Goal: Information Seeking & Learning: Understand process/instructions

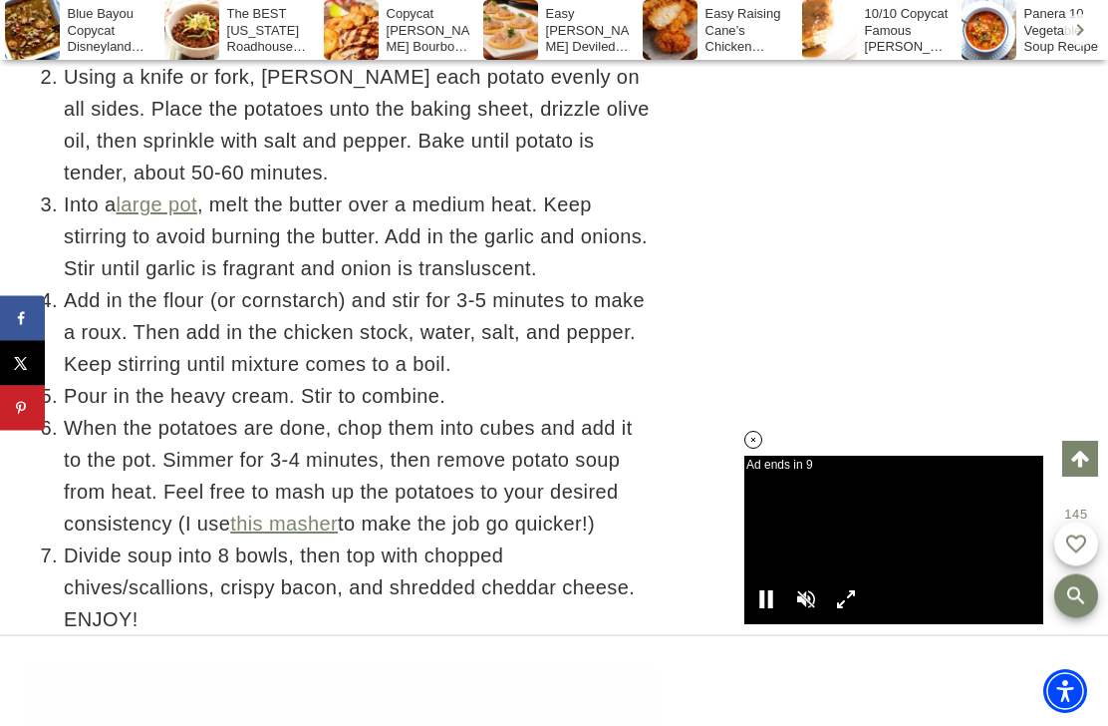
scroll to position [5332, 0]
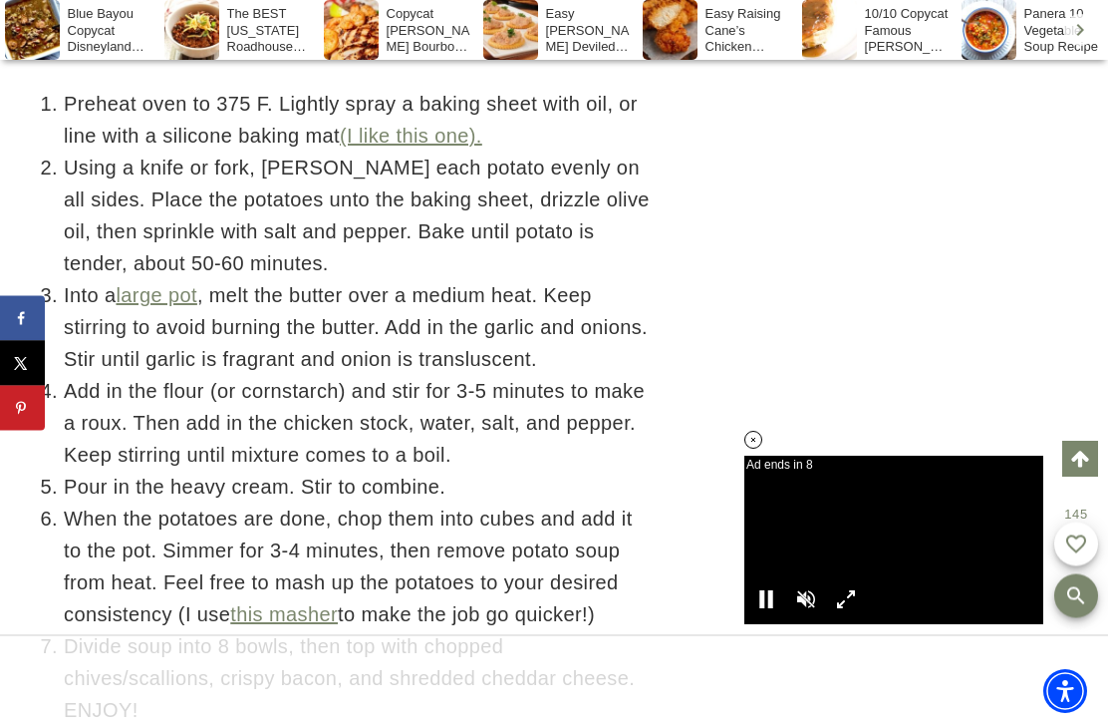
click at [554, 450] on li "Add in the flour (or cornstarch) and stir for 3-5 minutes to make a roux. Then …" at bounding box center [360, 423] width 592 height 96
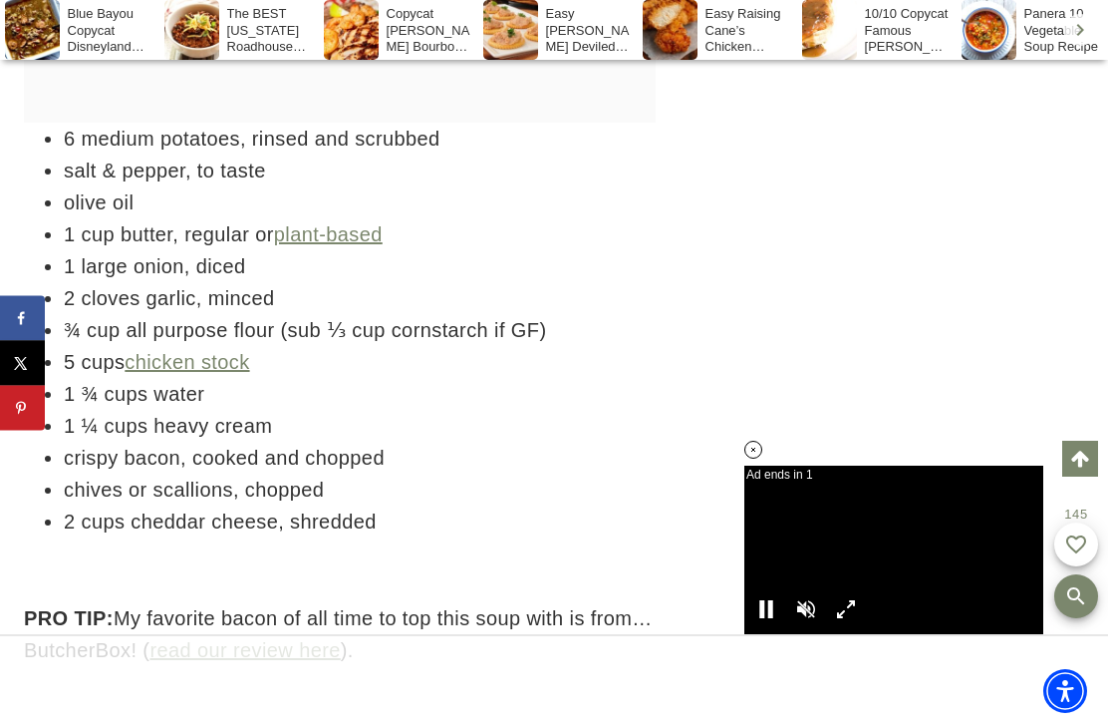
scroll to position [0, 0]
